Goal: Task Accomplishment & Management: Complete application form

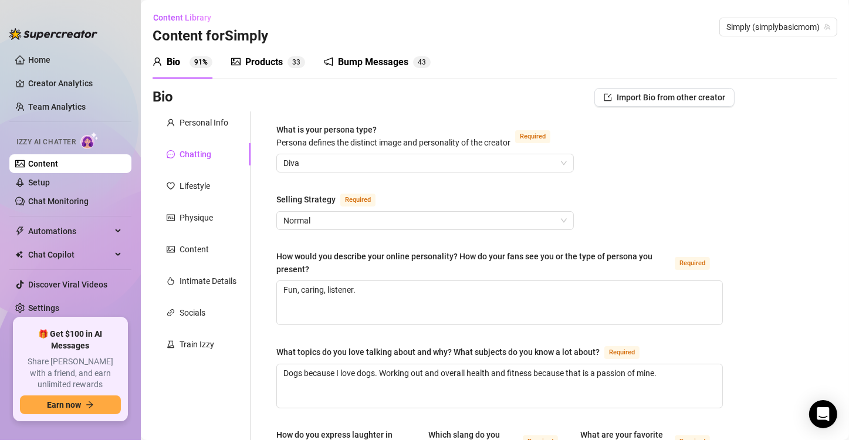
scroll to position [684, 0]
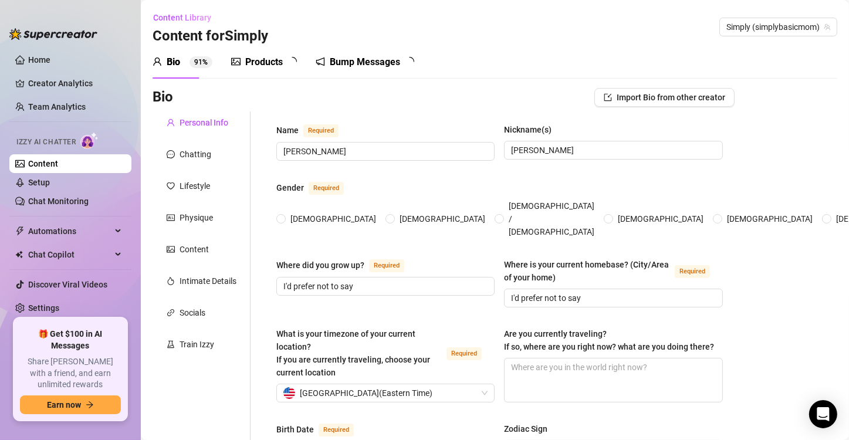
radio input "true"
type input "[DATE]"
click at [206, 159] on div "Chatting" at bounding box center [195, 154] width 32 height 13
